Goal: Information Seeking & Learning: Check status

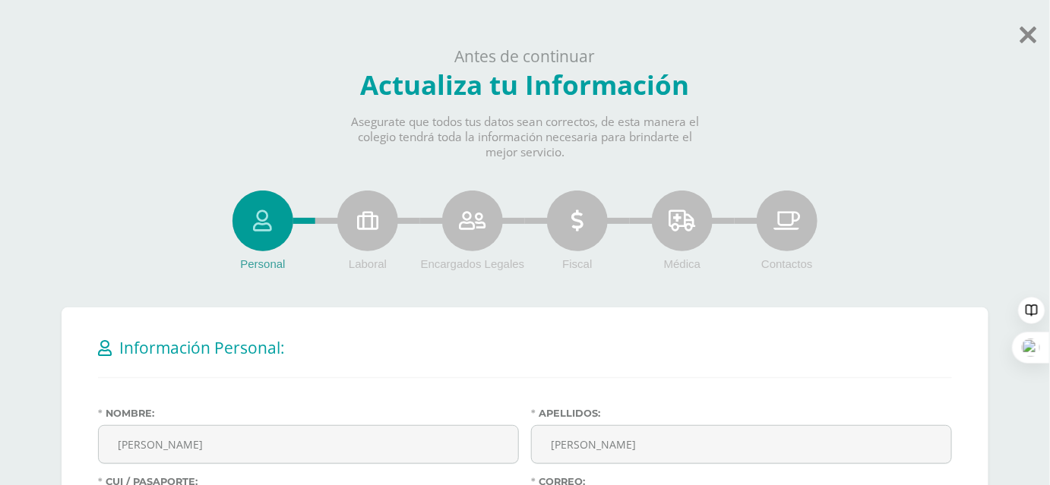
click at [89, 223] on div "Personal Laboral Encargados Legales Fiscal Médica Contactos" at bounding box center [525, 233] width 927 height 85
click at [1022, 25] on icon at bounding box center [1028, 34] width 17 height 27
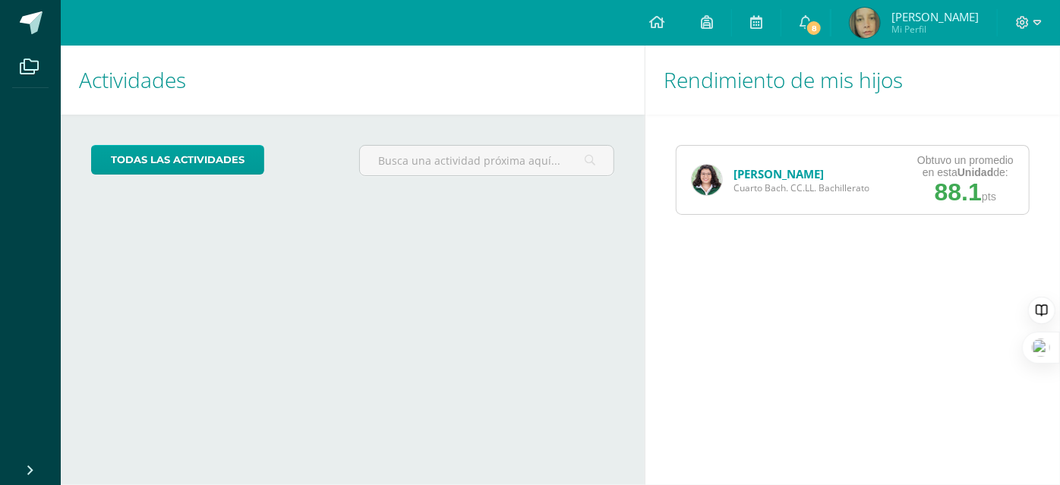
click at [774, 189] on span "Cuarto Bach. CC.LL. Bachillerato" at bounding box center [802, 188] width 136 height 13
click at [764, 173] on link "María Castillo" at bounding box center [779, 173] width 90 height 15
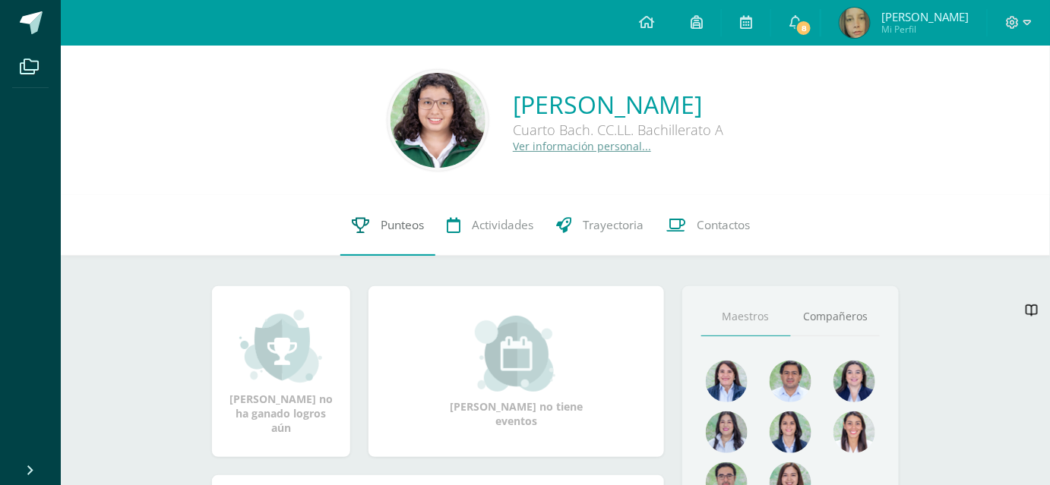
click at [380, 215] on link "Punteos" at bounding box center [387, 225] width 95 height 61
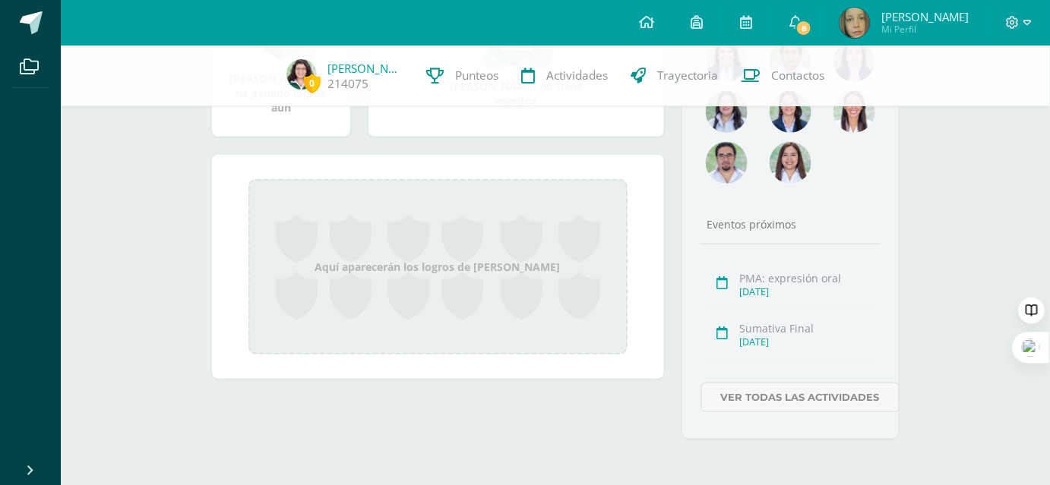
scroll to position [317, 0]
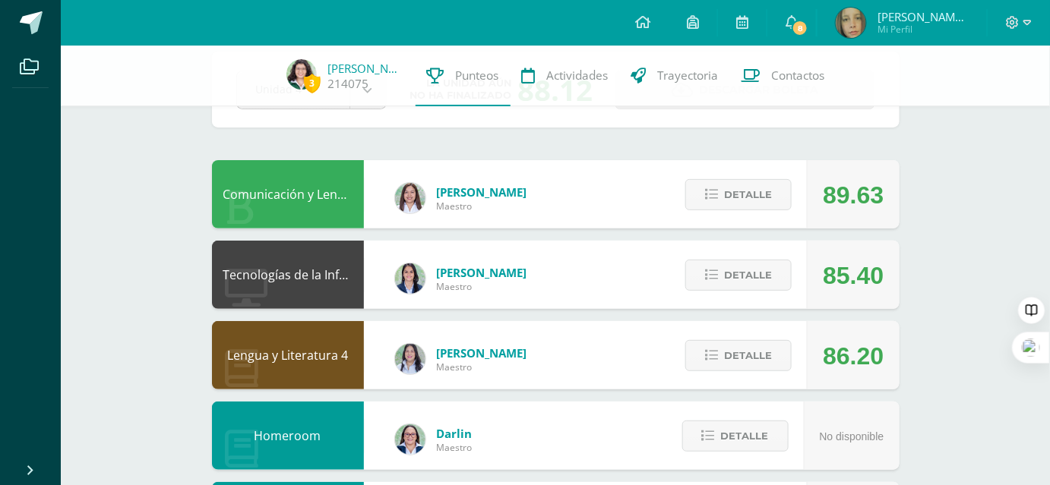
scroll to position [48, 0]
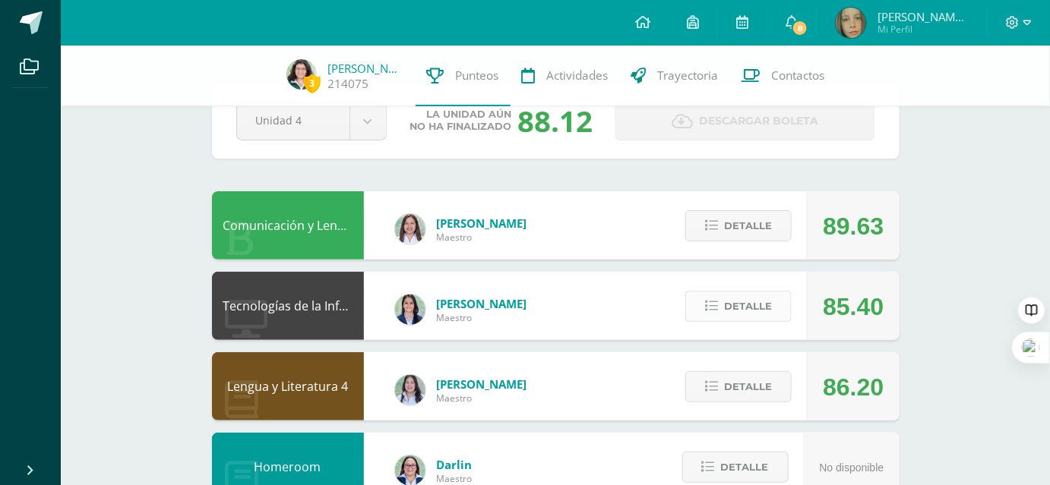
click at [739, 293] on span "Detalle" at bounding box center [748, 306] width 48 height 28
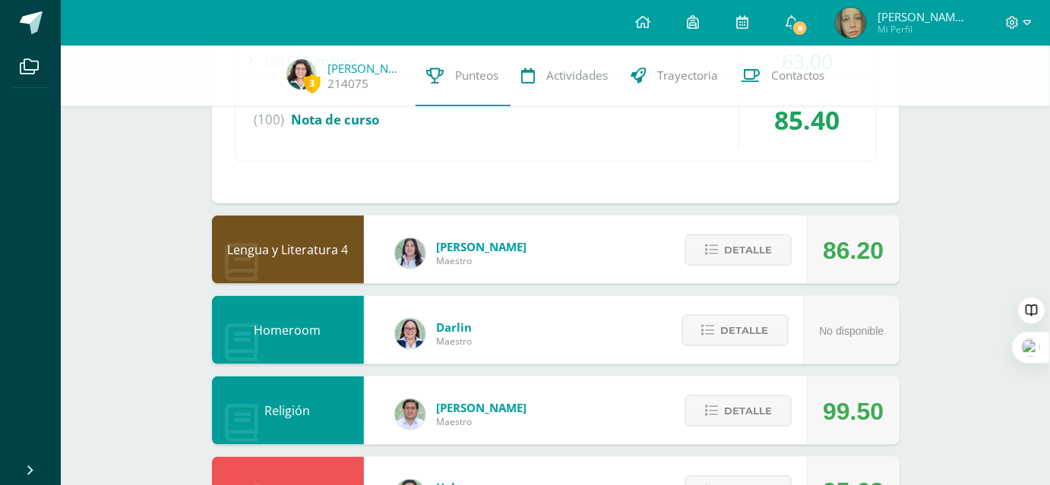
scroll to position [600, 0]
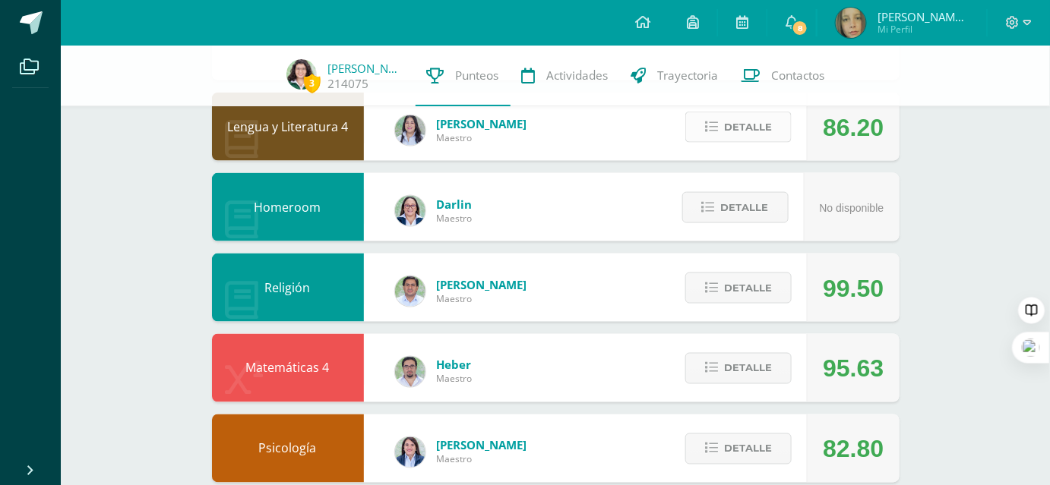
click at [709, 125] on icon at bounding box center [711, 127] width 13 height 13
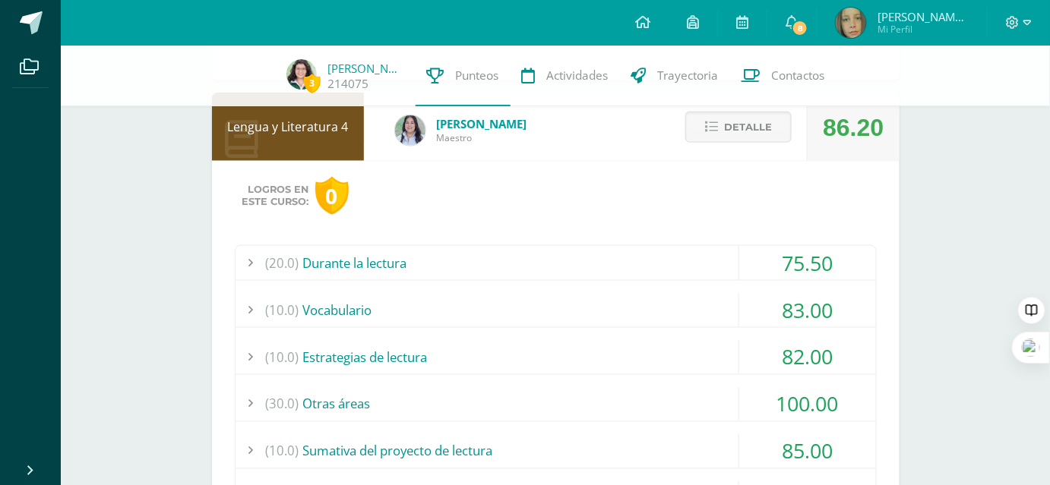
click at [403, 256] on div "(20.0) Durante la lectura" at bounding box center [555, 263] width 640 height 34
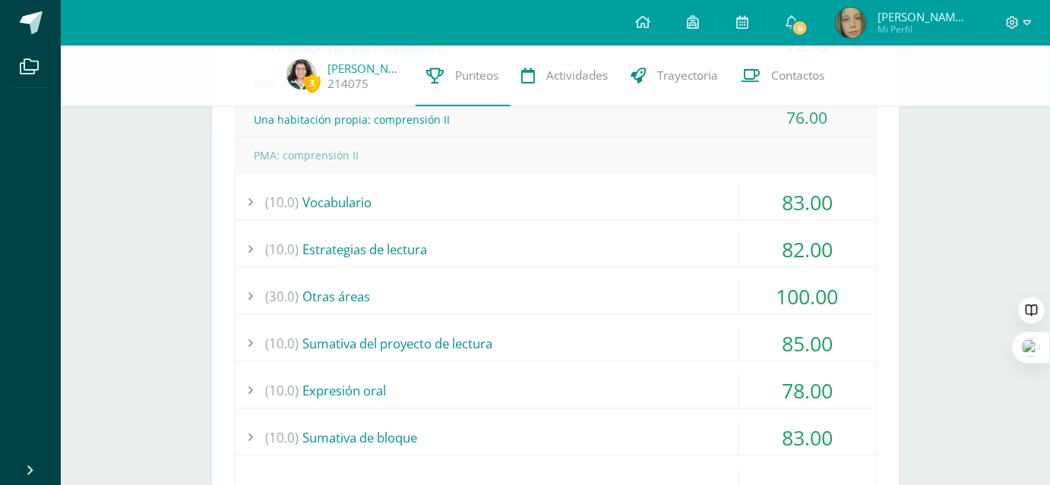
scroll to position [946, 0]
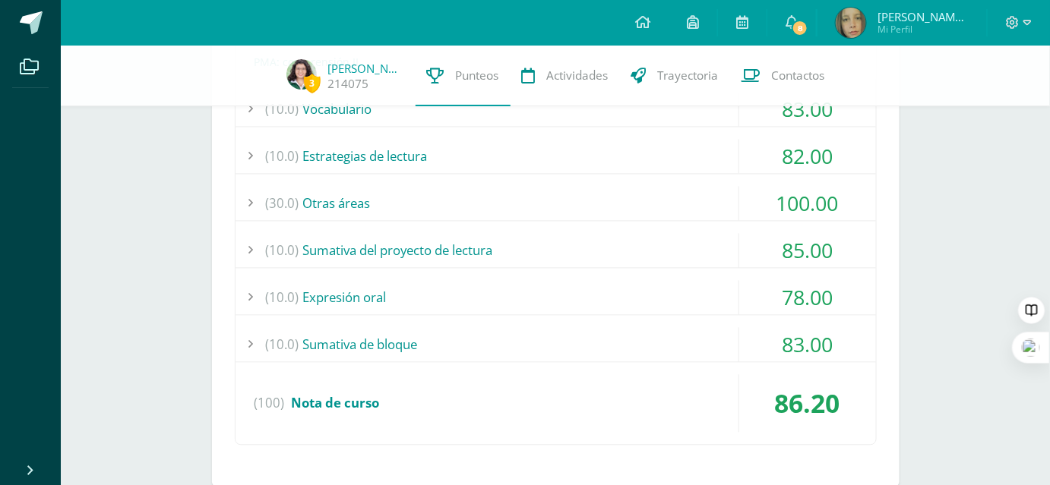
click at [415, 354] on div "(10.0) Sumativa de bloque" at bounding box center [555, 345] width 640 height 34
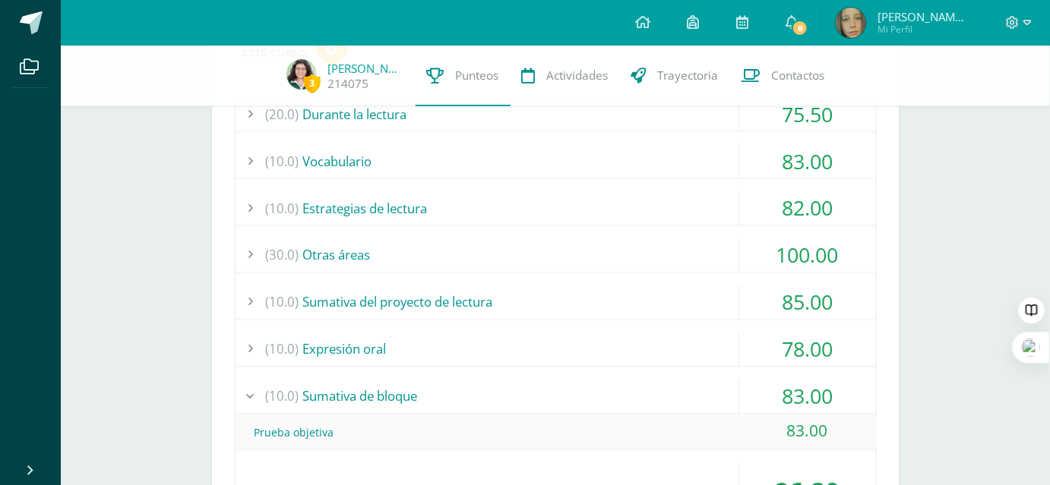
scroll to position [806, 0]
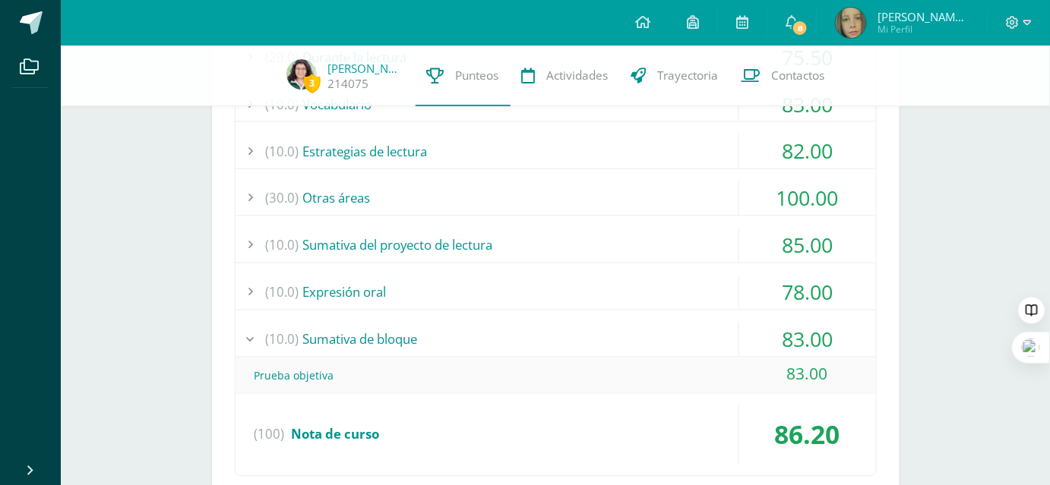
click at [538, 270] on div "(20.0) Durante la lectura 75.50 Una habitación propia: comprensión I 75.00" at bounding box center [556, 257] width 642 height 437
click at [441, 241] on div "(10.0) Sumativa del proyecto de lectura" at bounding box center [555, 246] width 640 height 34
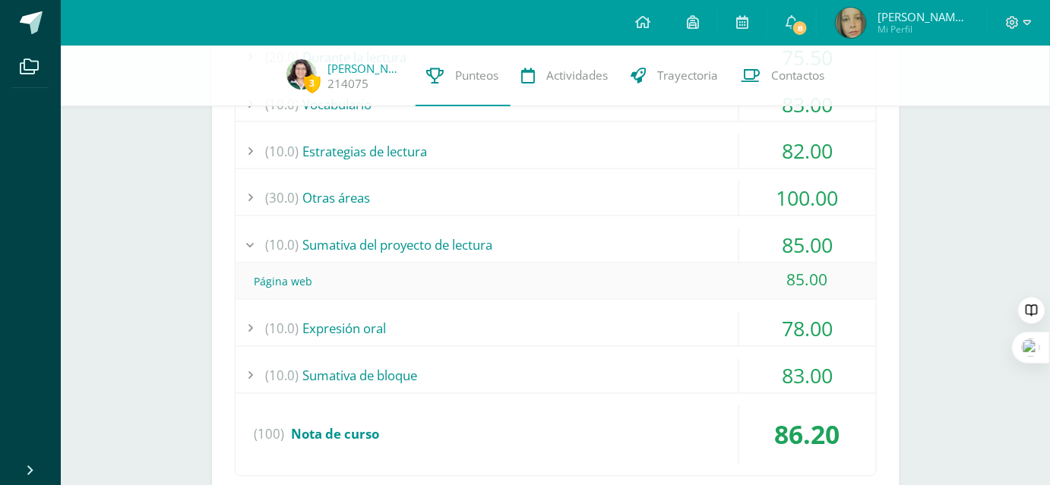
click at [368, 204] on div "(30.0) Otras áreas" at bounding box center [555, 199] width 640 height 34
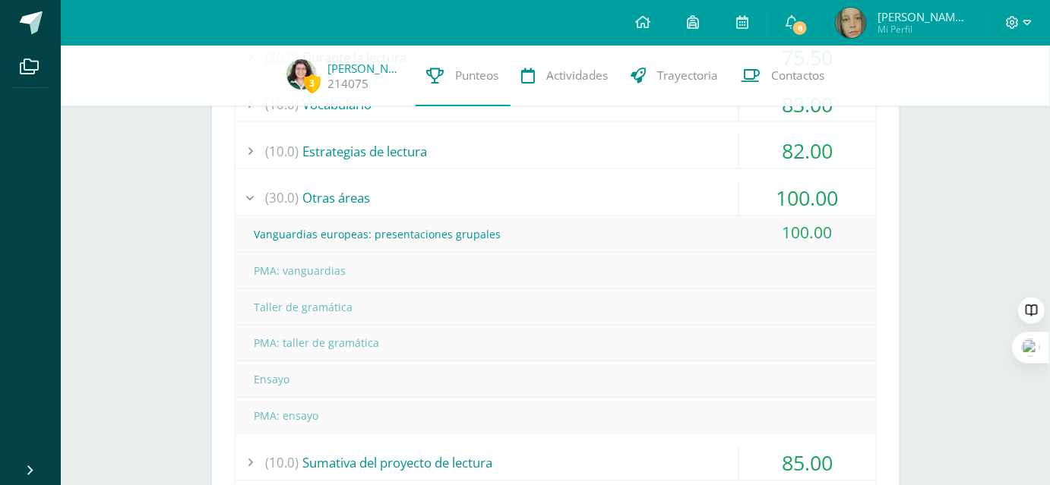
click at [330, 188] on div "(30.0) Otras áreas" at bounding box center [555, 199] width 640 height 34
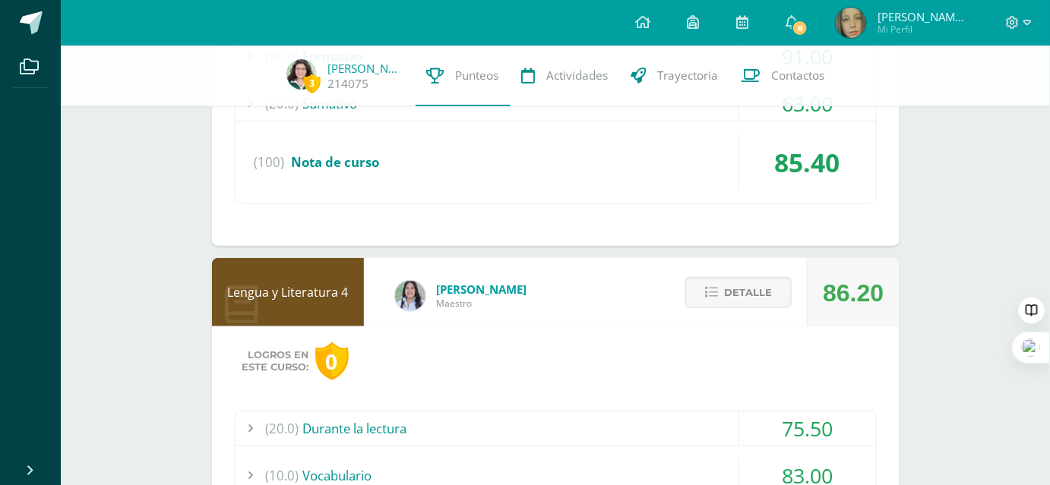
scroll to position [391, 0]
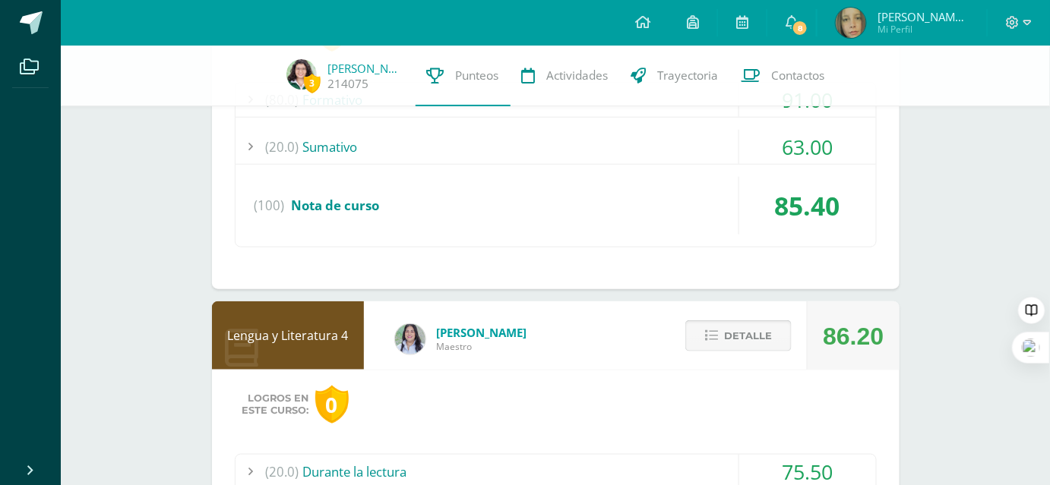
click at [731, 330] on span "Detalle" at bounding box center [748, 336] width 48 height 28
